Goal: Task Accomplishment & Management: Use online tool/utility

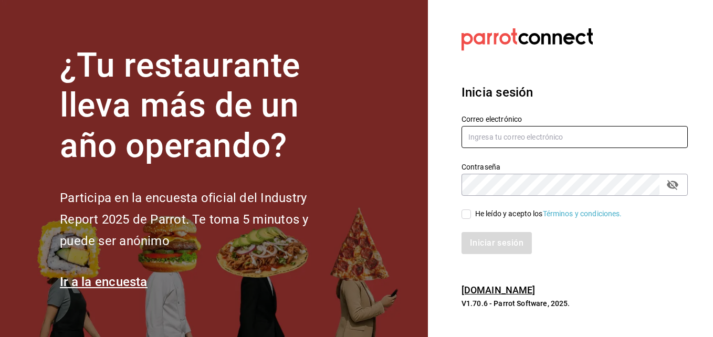
type input "[PERSON_NAME][EMAIL_ADDRESS][PERSON_NAME][DOMAIN_NAME]"
click at [469, 215] on input "He leído y acepto los Términos y condiciones." at bounding box center [466, 214] width 9 height 9
checkbox input "true"
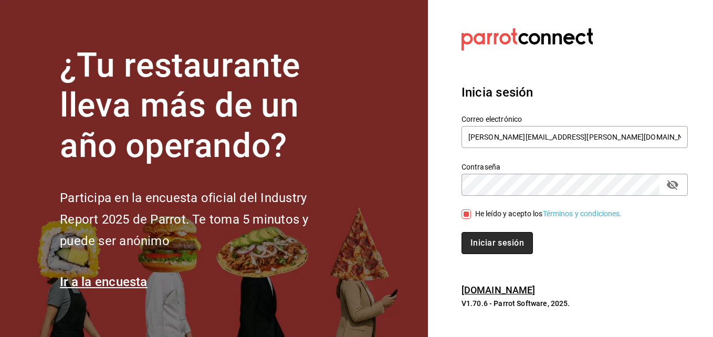
click at [489, 241] on button "Iniciar sesión" at bounding box center [497, 243] width 71 height 22
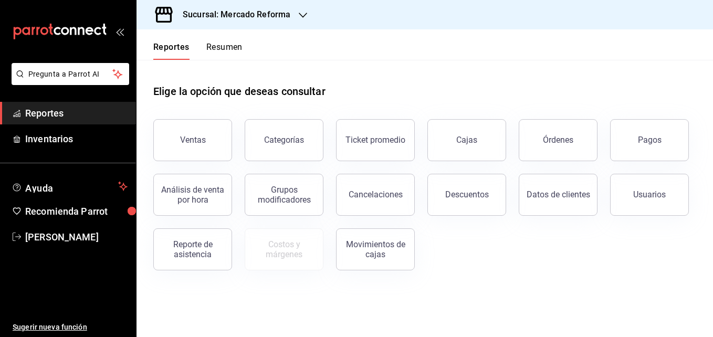
click at [303, 16] on icon "button" at bounding box center [303, 15] width 8 height 5
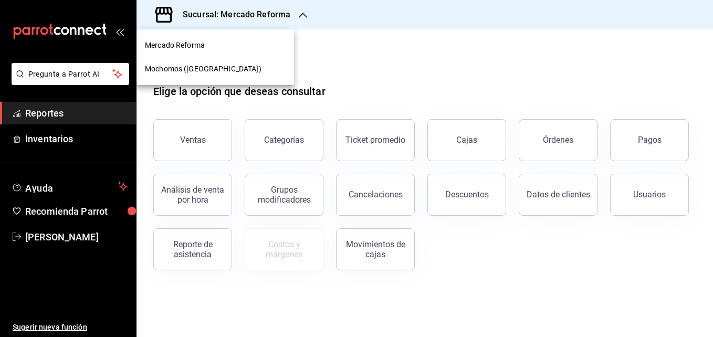
click at [229, 68] on div "Mochomos ([GEOGRAPHIC_DATA])" at bounding box center [215, 69] width 141 height 11
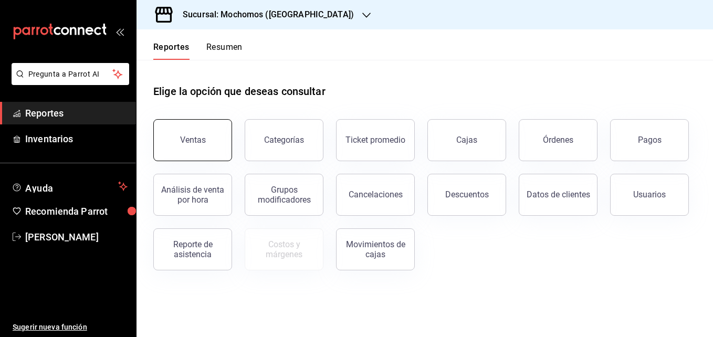
click at [214, 137] on button "Ventas" at bounding box center [192, 140] width 79 height 42
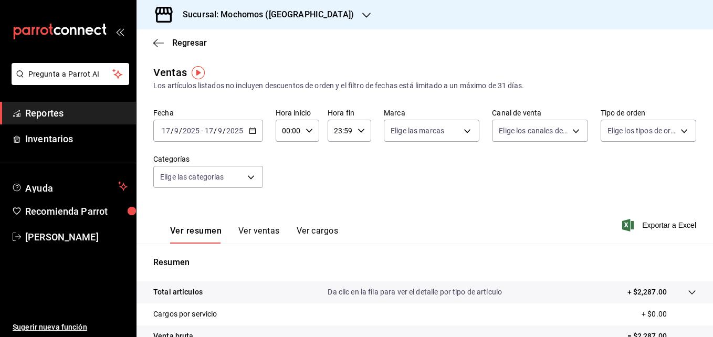
click at [252, 129] on \(Stroke\) "button" at bounding box center [253, 131] width 6 height 6
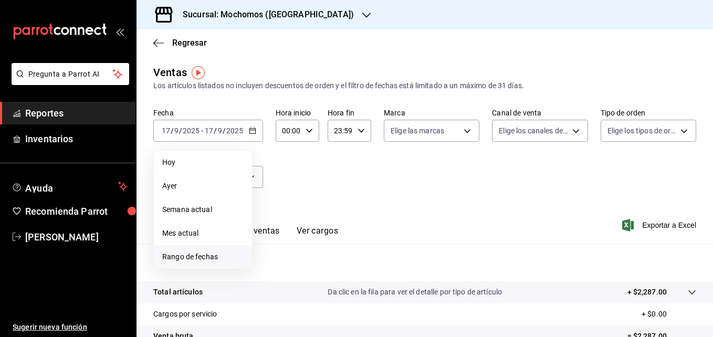
click at [199, 254] on span "Rango de fechas" at bounding box center [202, 257] width 81 height 11
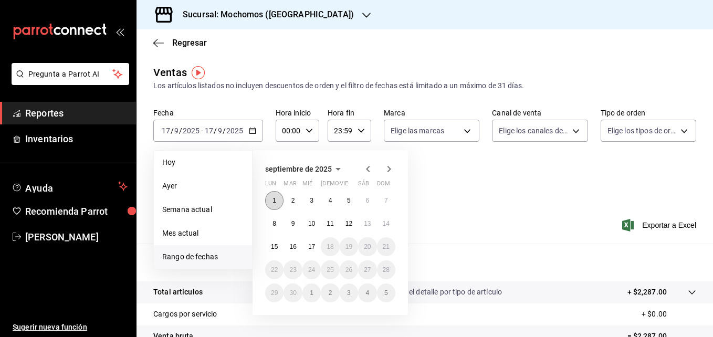
click at [273, 200] on abbr "1" at bounding box center [275, 200] width 4 height 7
click at [309, 248] on abbr "17" at bounding box center [311, 246] width 7 height 7
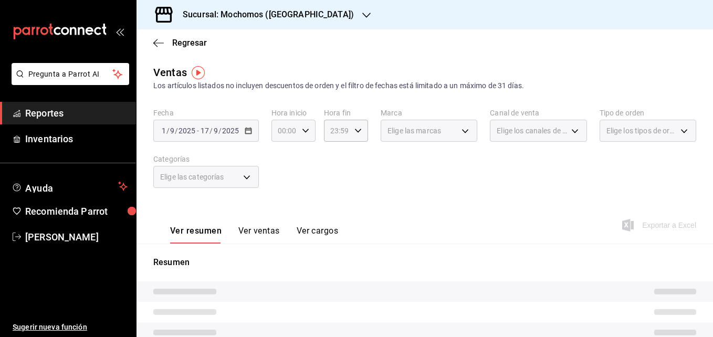
click at [304, 130] on icon "button" at bounding box center [305, 130] width 7 height 7
click at [279, 173] on span "05" at bounding box center [281, 172] width 5 height 8
type input "05:00"
click at [282, 170] on span "05" at bounding box center [281, 172] width 5 height 8
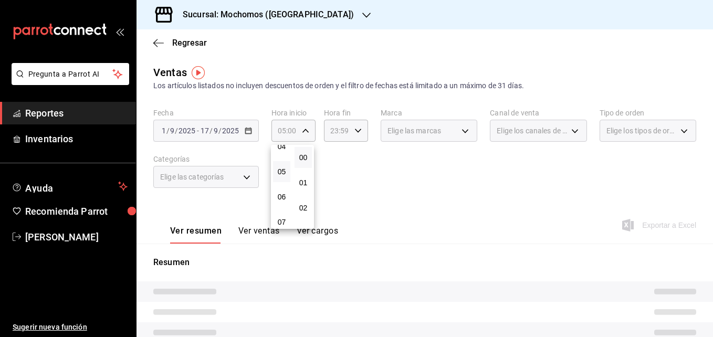
click at [356, 127] on div at bounding box center [356, 168] width 713 height 337
click at [356, 127] on icon "button" at bounding box center [358, 130] width 7 height 7
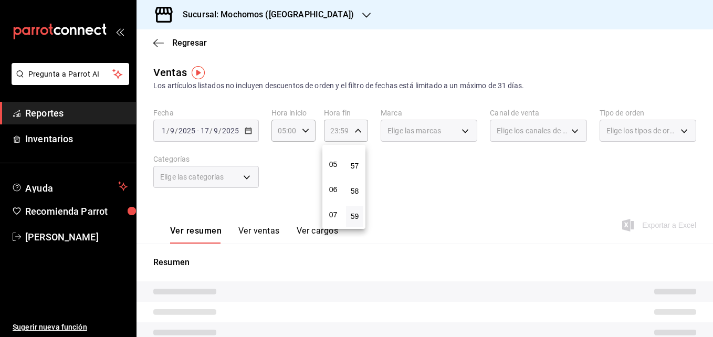
scroll to position [119, 0]
click at [334, 168] on span "05" at bounding box center [333, 165] width 5 height 8
type input "05:59"
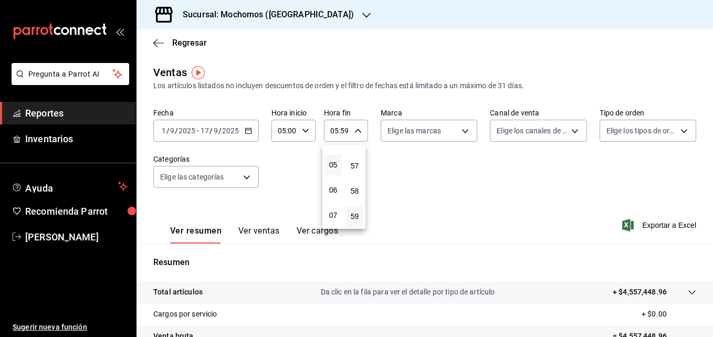
click at [72, 110] on div at bounding box center [356, 168] width 713 height 337
click at [46, 116] on span "Reportes" at bounding box center [76, 113] width 102 height 14
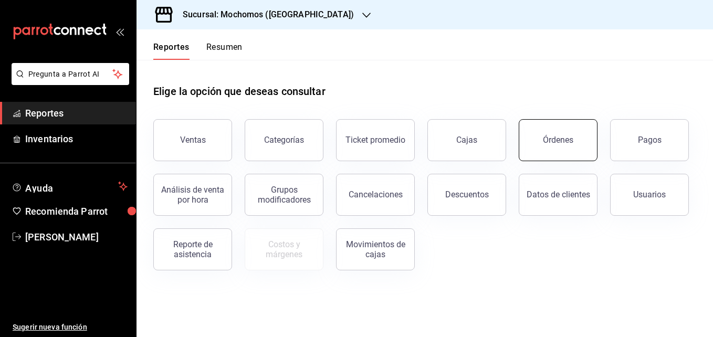
click at [537, 143] on button "Órdenes" at bounding box center [558, 140] width 79 height 42
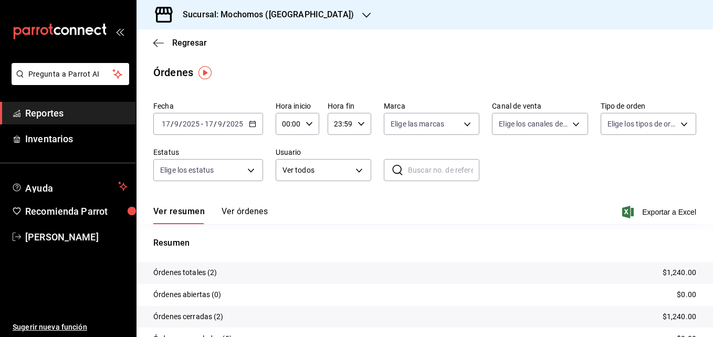
click at [251, 128] on div "[DATE] [DATE] - [DATE] [DATE]" at bounding box center [208, 124] width 110 height 22
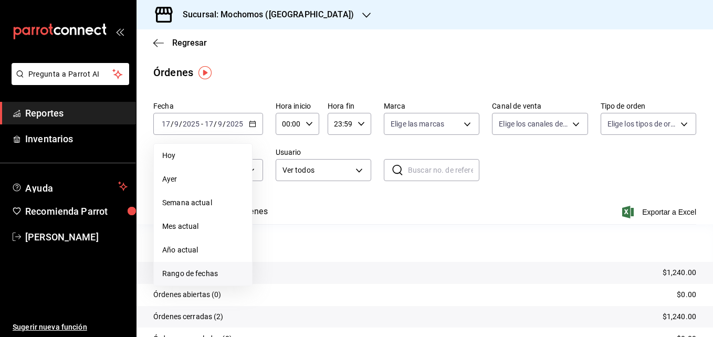
click at [191, 273] on span "Rango de fechas" at bounding box center [202, 273] width 81 height 11
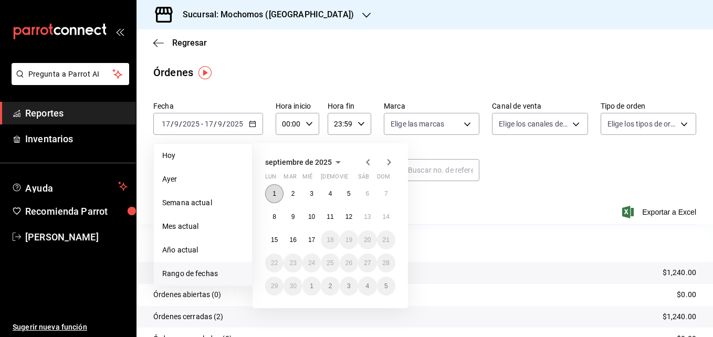
click at [273, 193] on abbr "1" at bounding box center [275, 193] width 4 height 7
click at [312, 240] on abbr "17" at bounding box center [311, 239] width 7 height 7
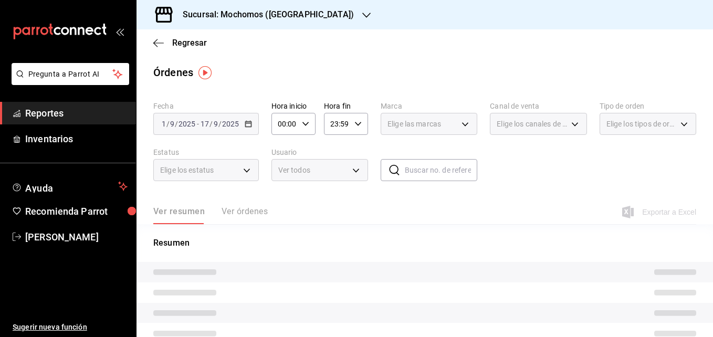
click at [304, 120] on icon "button" at bounding box center [305, 123] width 7 height 7
click at [280, 181] on span "05" at bounding box center [281, 180] width 5 height 8
type input "05:00"
click at [356, 122] on div at bounding box center [356, 168] width 713 height 337
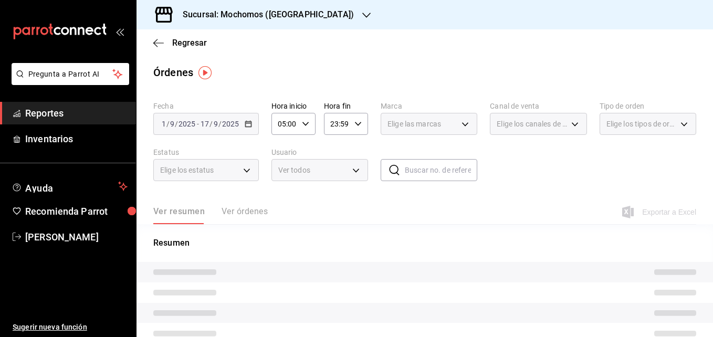
click at [353, 128] on div "23:59 Hora fin" at bounding box center [346, 124] width 44 height 22
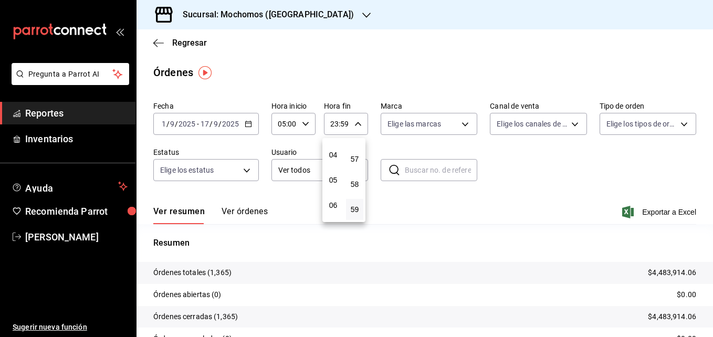
scroll to position [96, 0]
click at [335, 181] on span "05" at bounding box center [333, 181] width 5 height 8
type input "05:59"
